Goal: Task Accomplishment & Management: Use online tool/utility

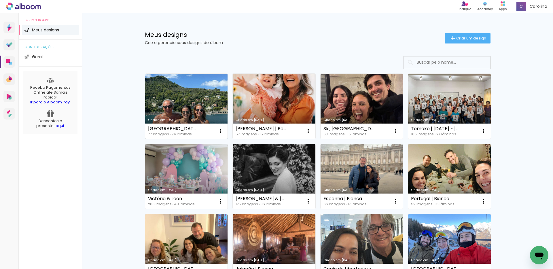
click at [203, 92] on link "Criado em [DATE]" at bounding box center [186, 106] width 83 height 65
